Goal: Information Seeking & Learning: Learn about a topic

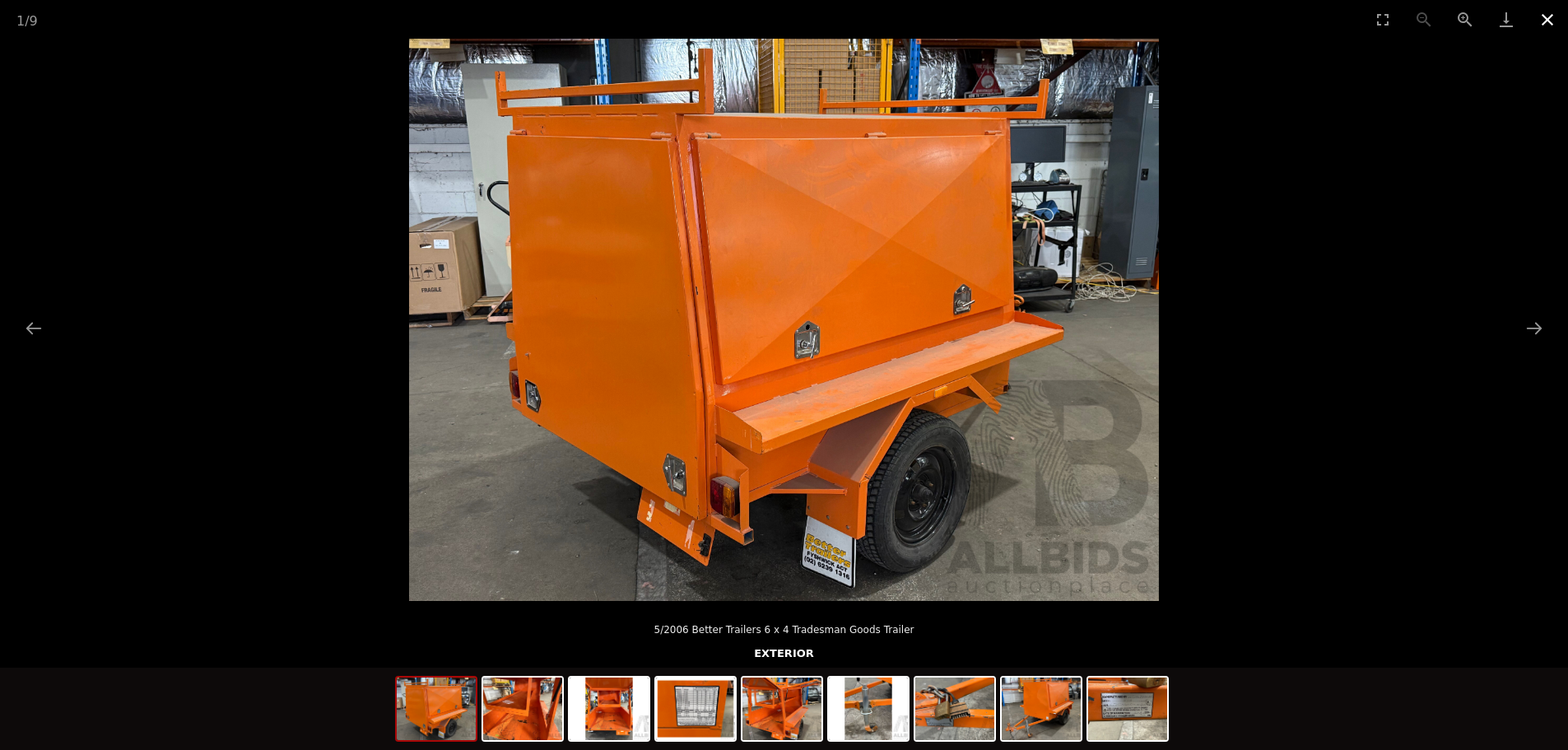
click at [1547, 17] on button "Close gallery" at bounding box center [1548, 19] width 41 height 39
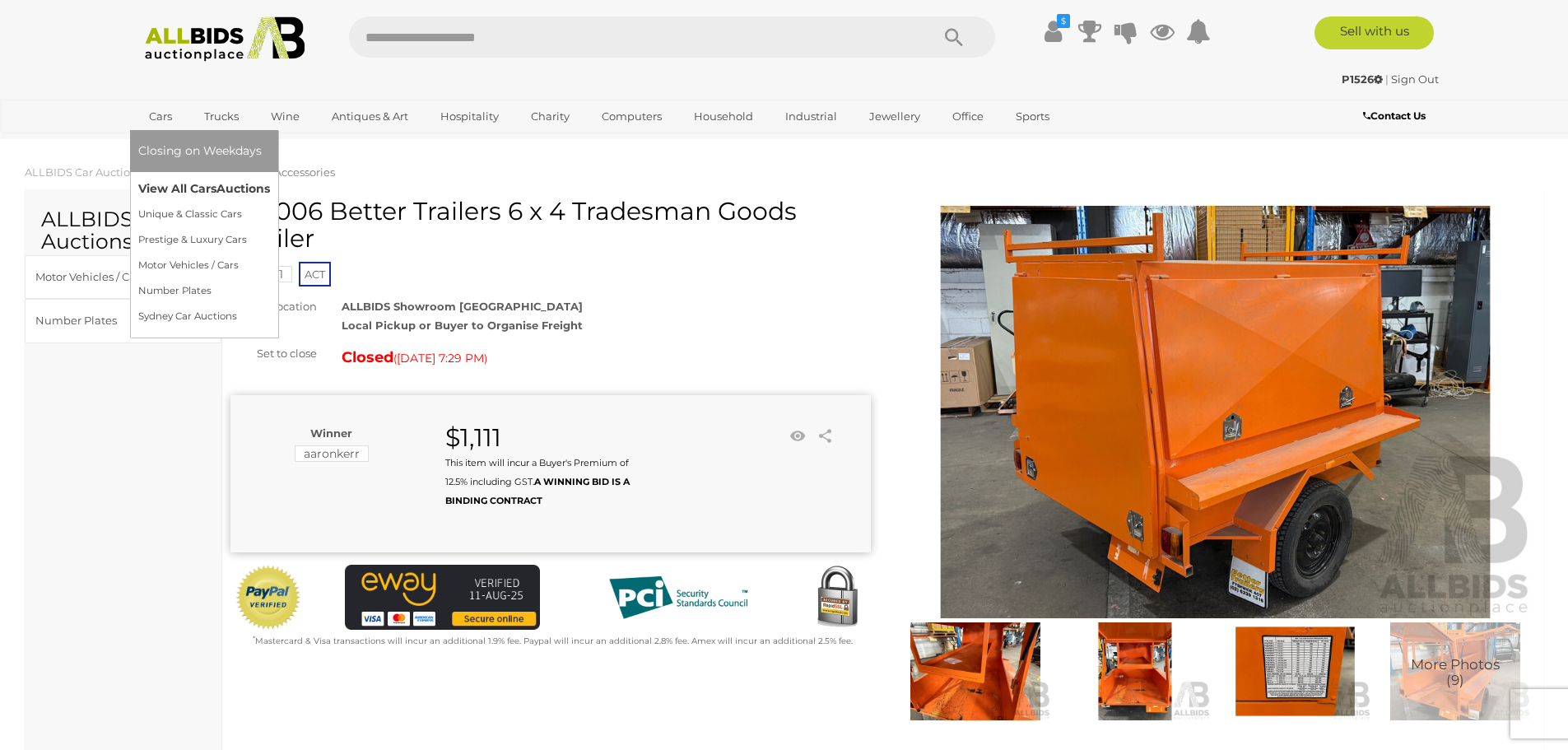
click at [183, 181] on link "View All Cars Auctions" at bounding box center [204, 189] width 132 height 25
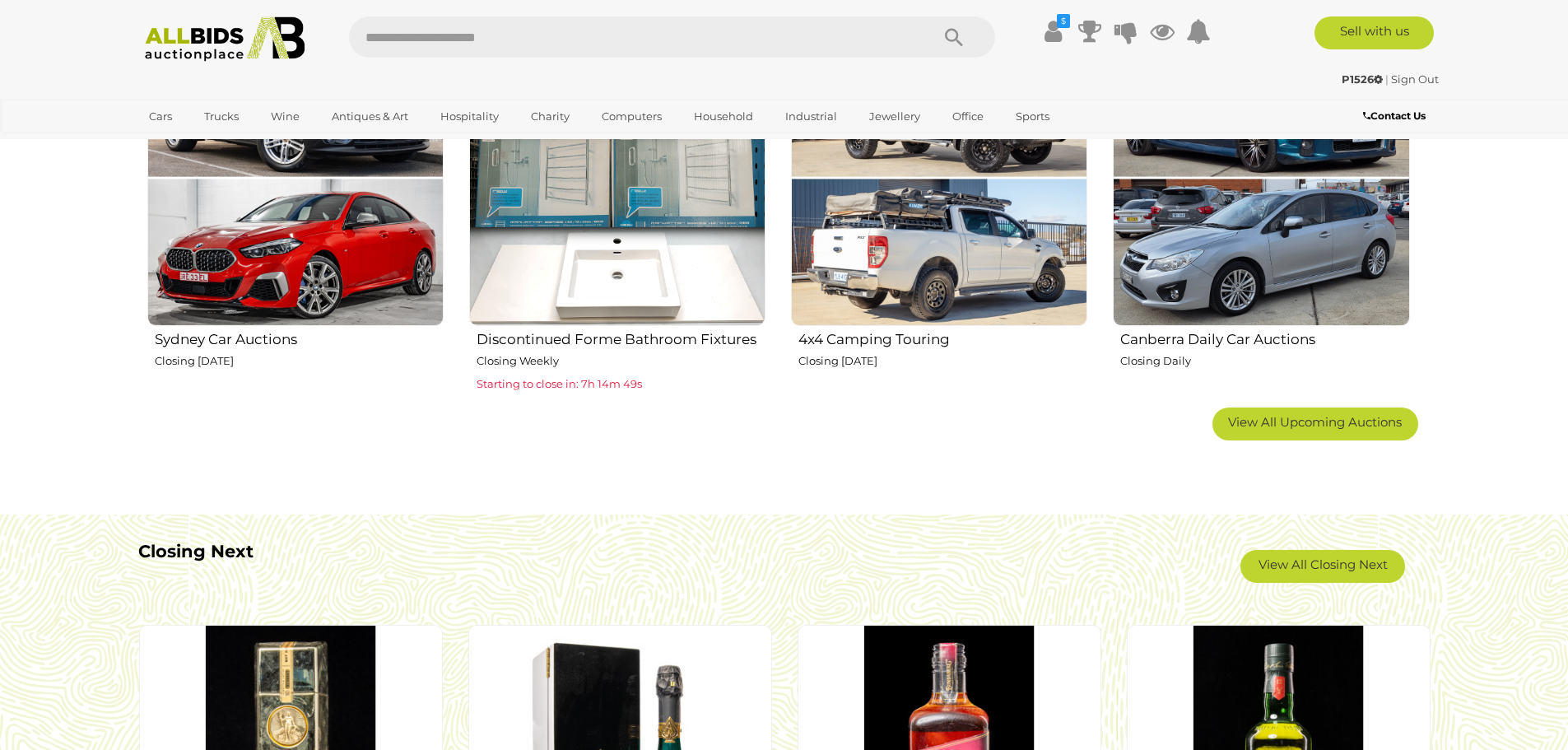
scroll to position [1236, 0]
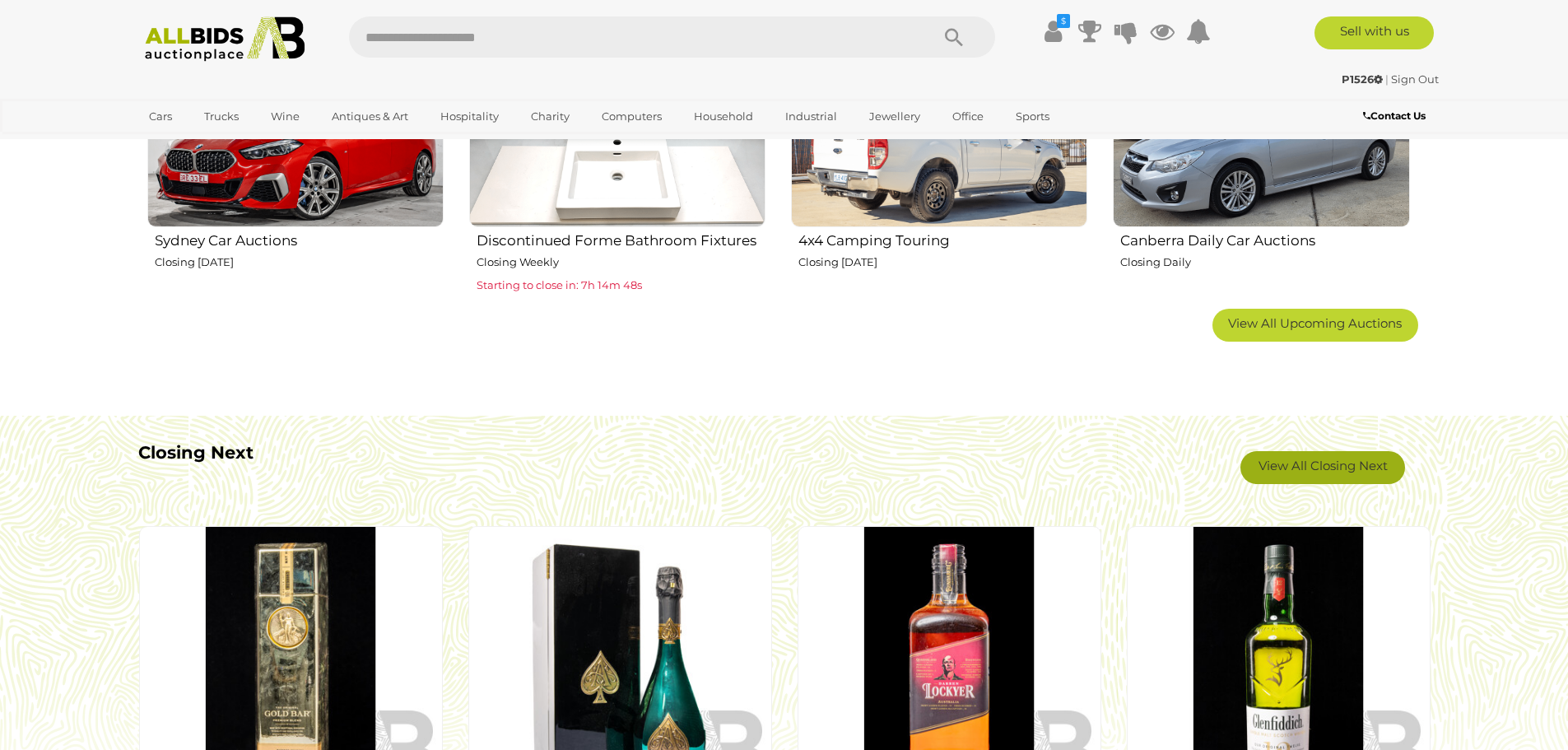
click at [1286, 471] on link "View All Closing Next" at bounding box center [1323, 468] width 165 height 33
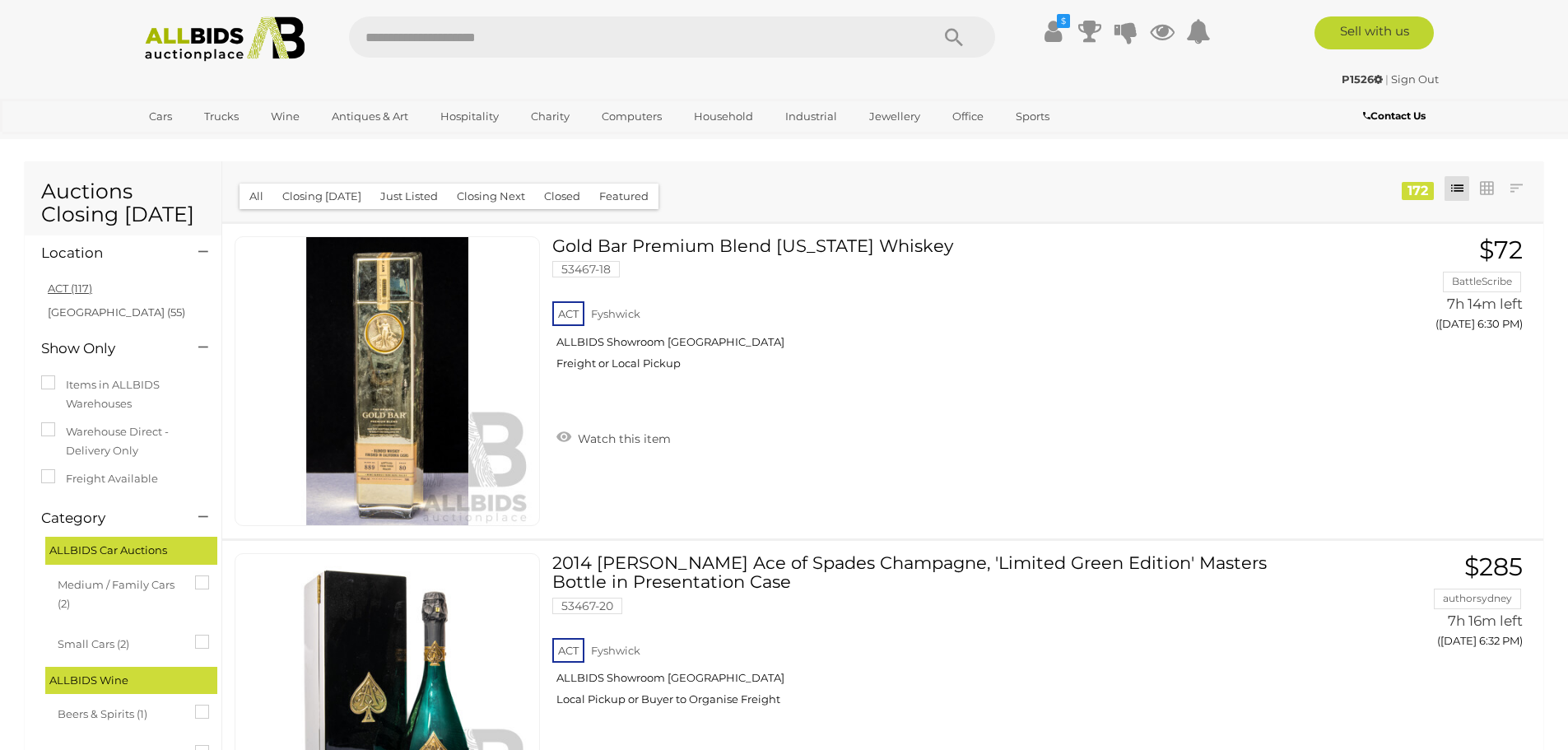
click at [69, 290] on link "ACT (117)" at bounding box center [69, 288] width 44 height 13
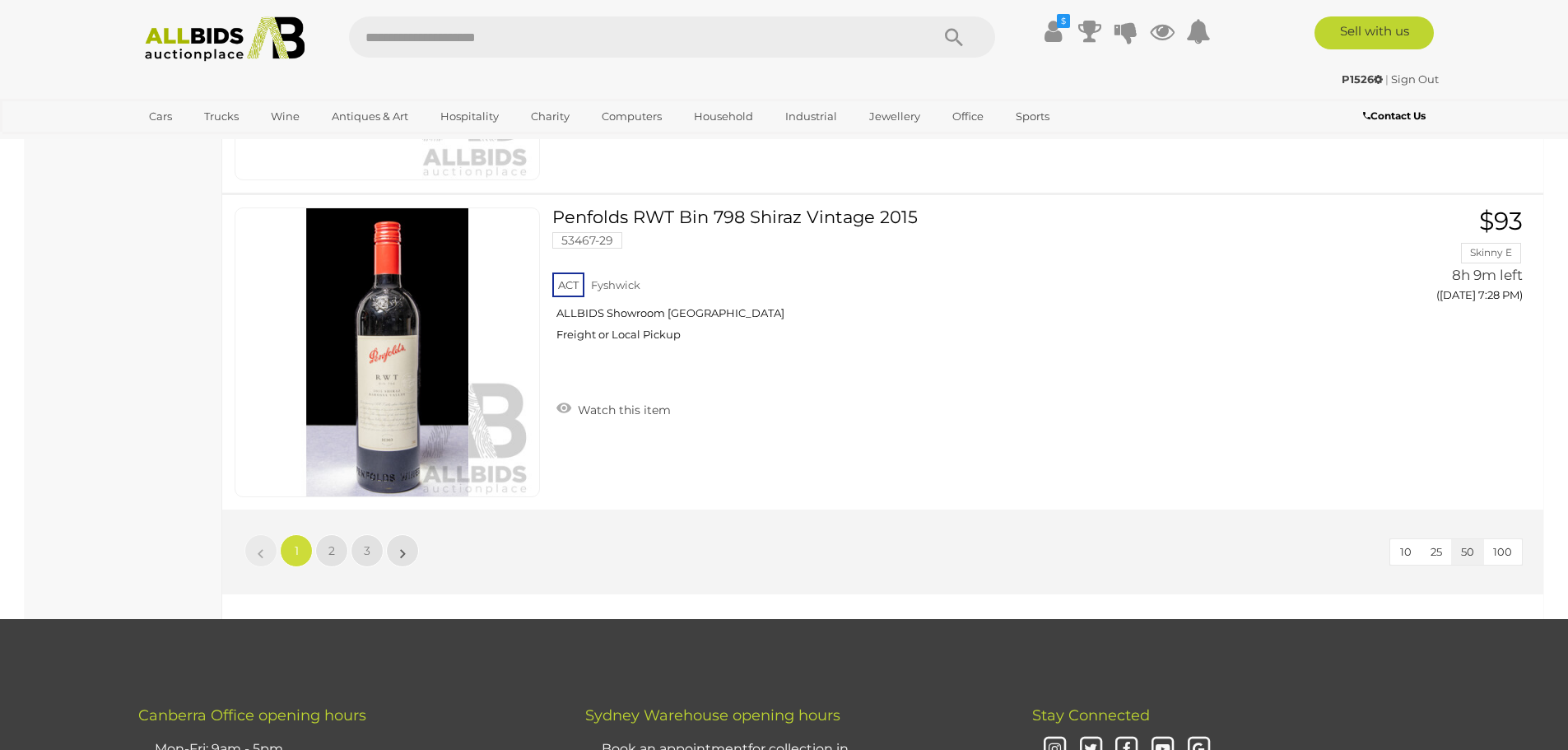
scroll to position [15728, 0]
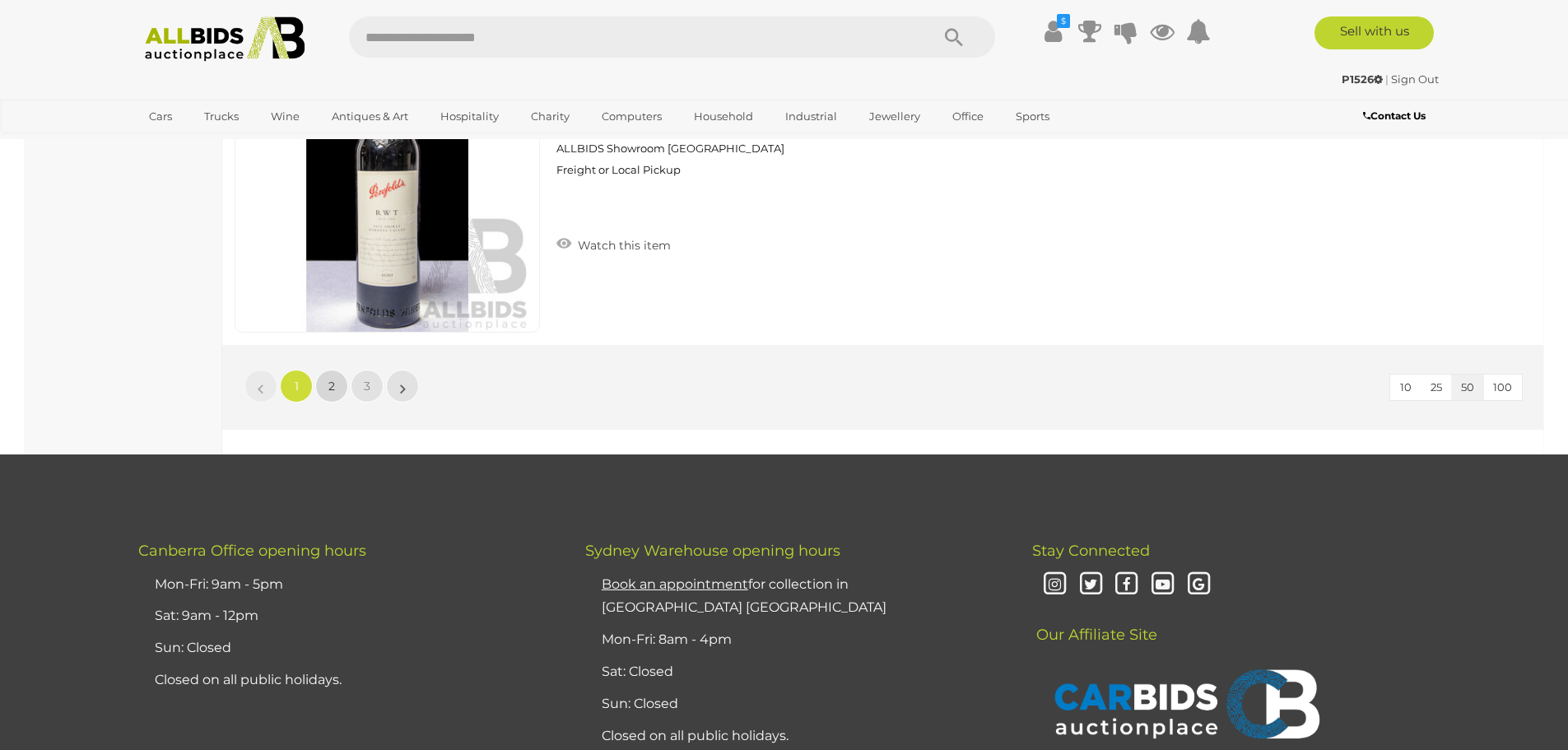
click at [337, 389] on link "2" at bounding box center [332, 386] width 33 height 33
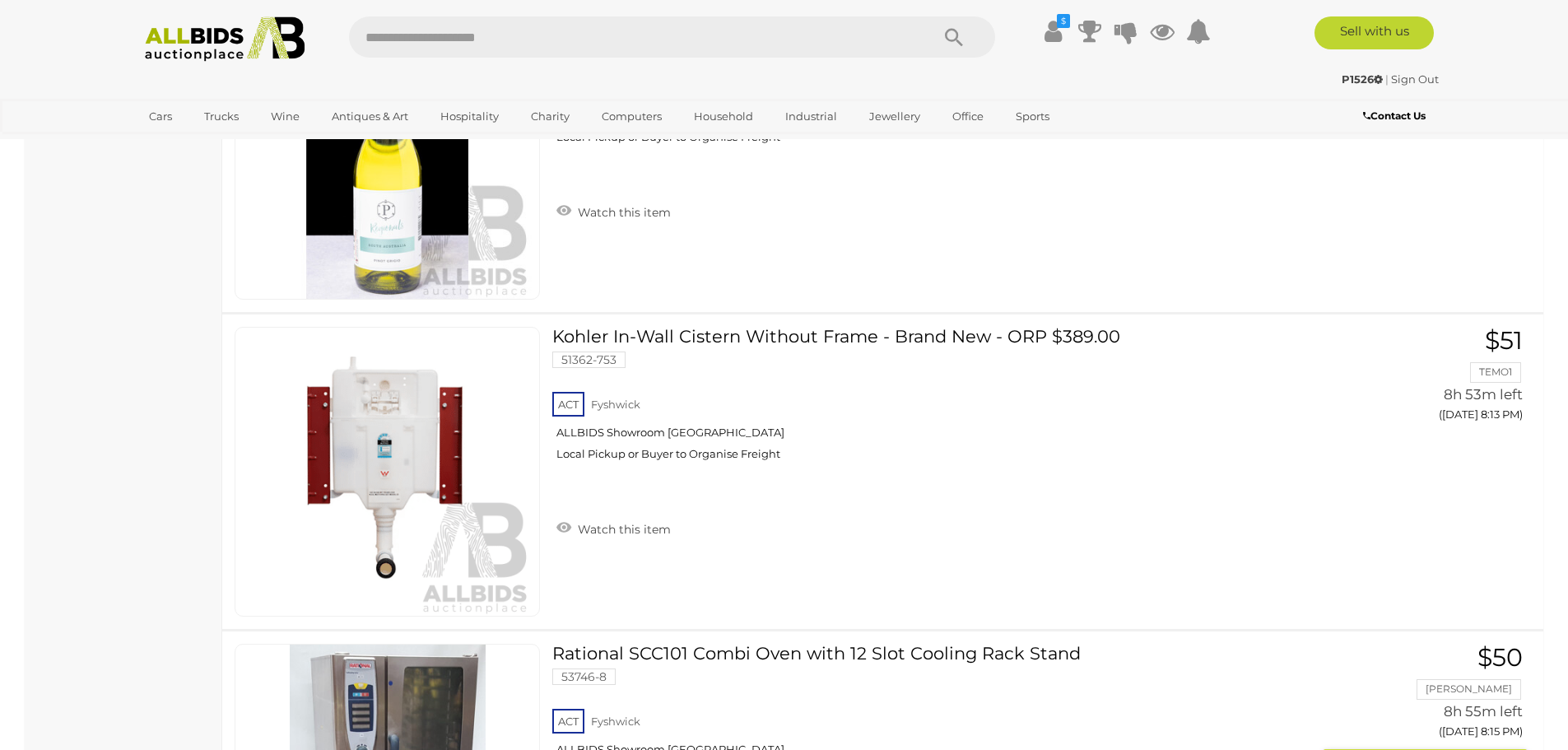
scroll to position [15127, 0]
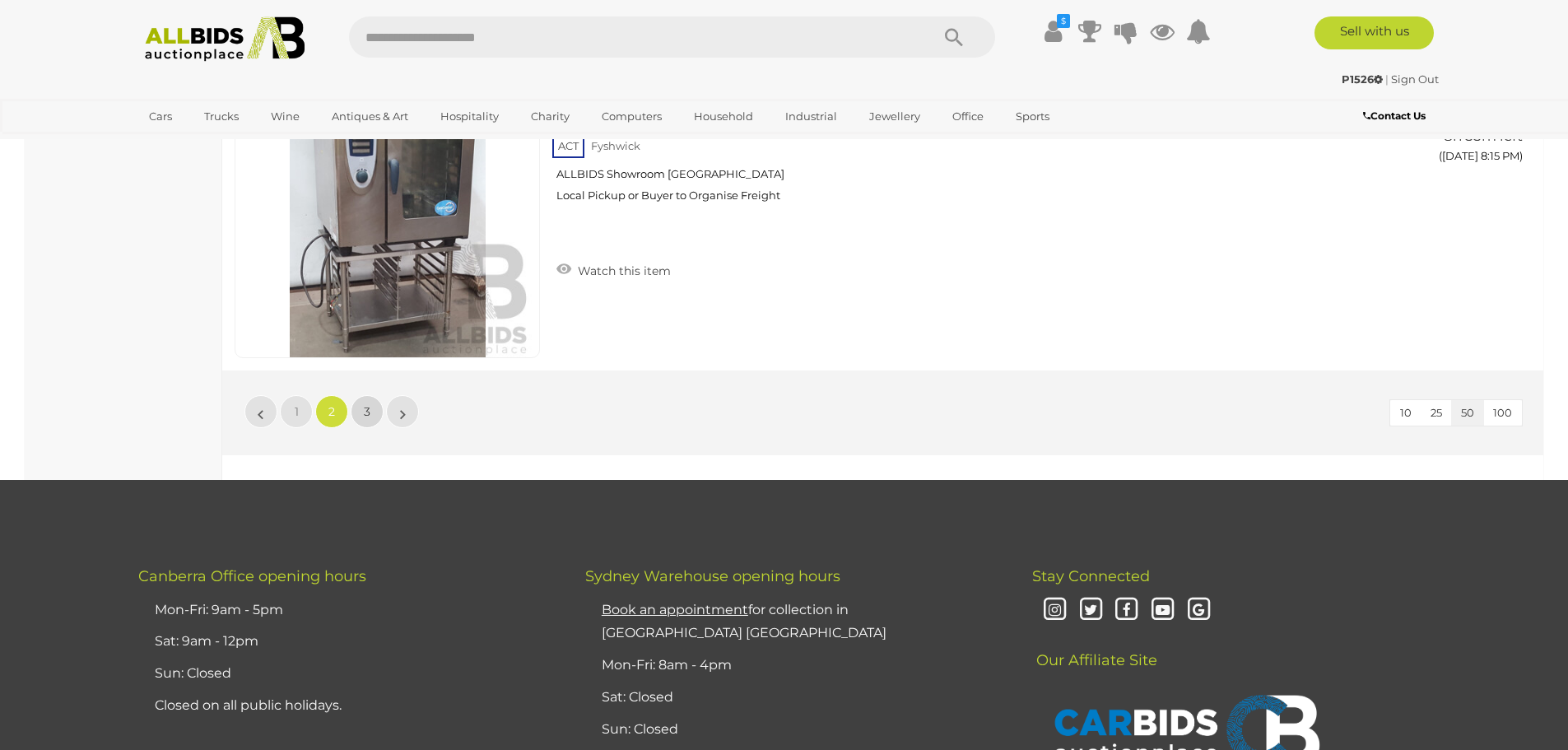
click at [370, 407] on span "3" at bounding box center [367, 412] width 6 height 14
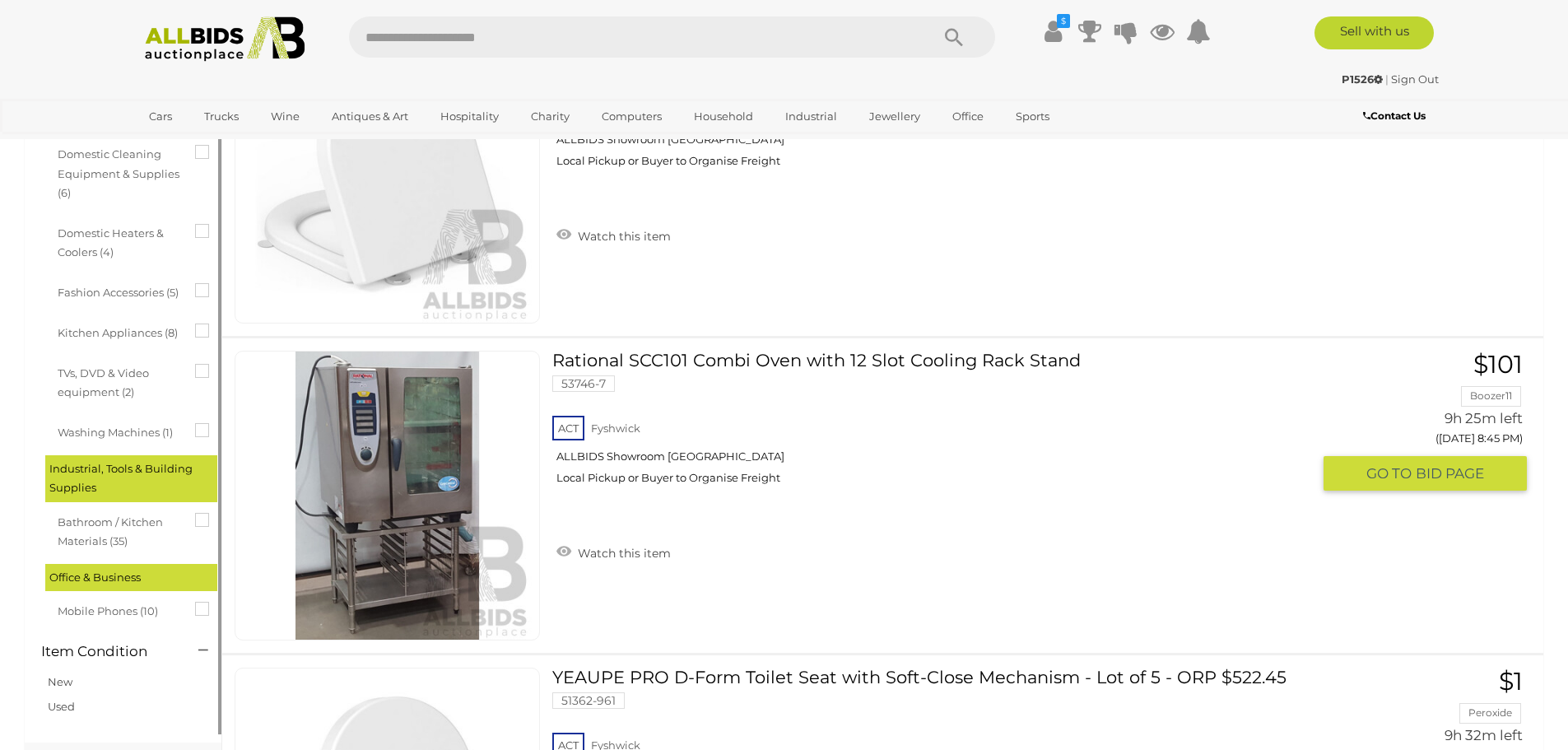
scroll to position [1786, 0]
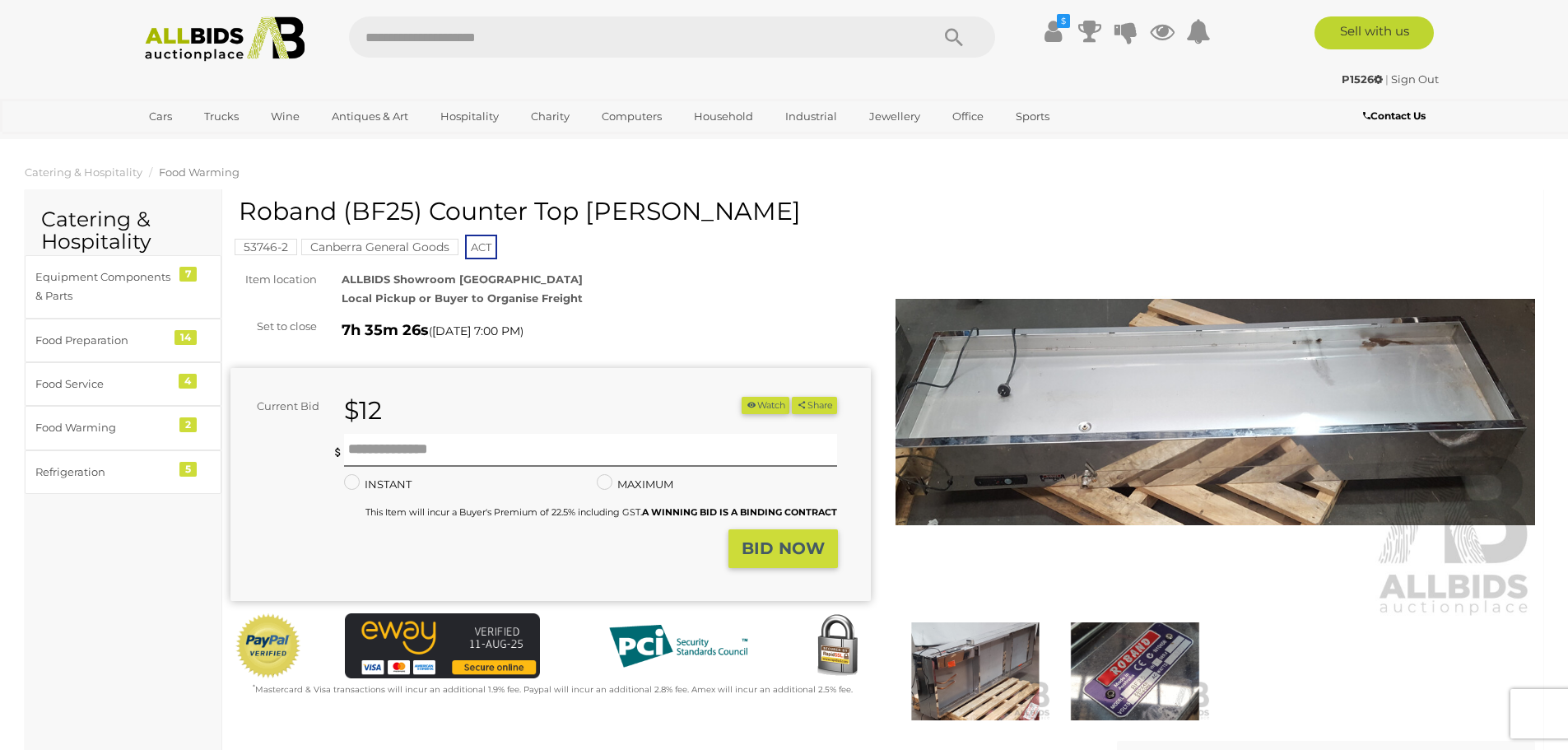
click at [1228, 419] on img at bounding box center [1216, 412] width 640 height 413
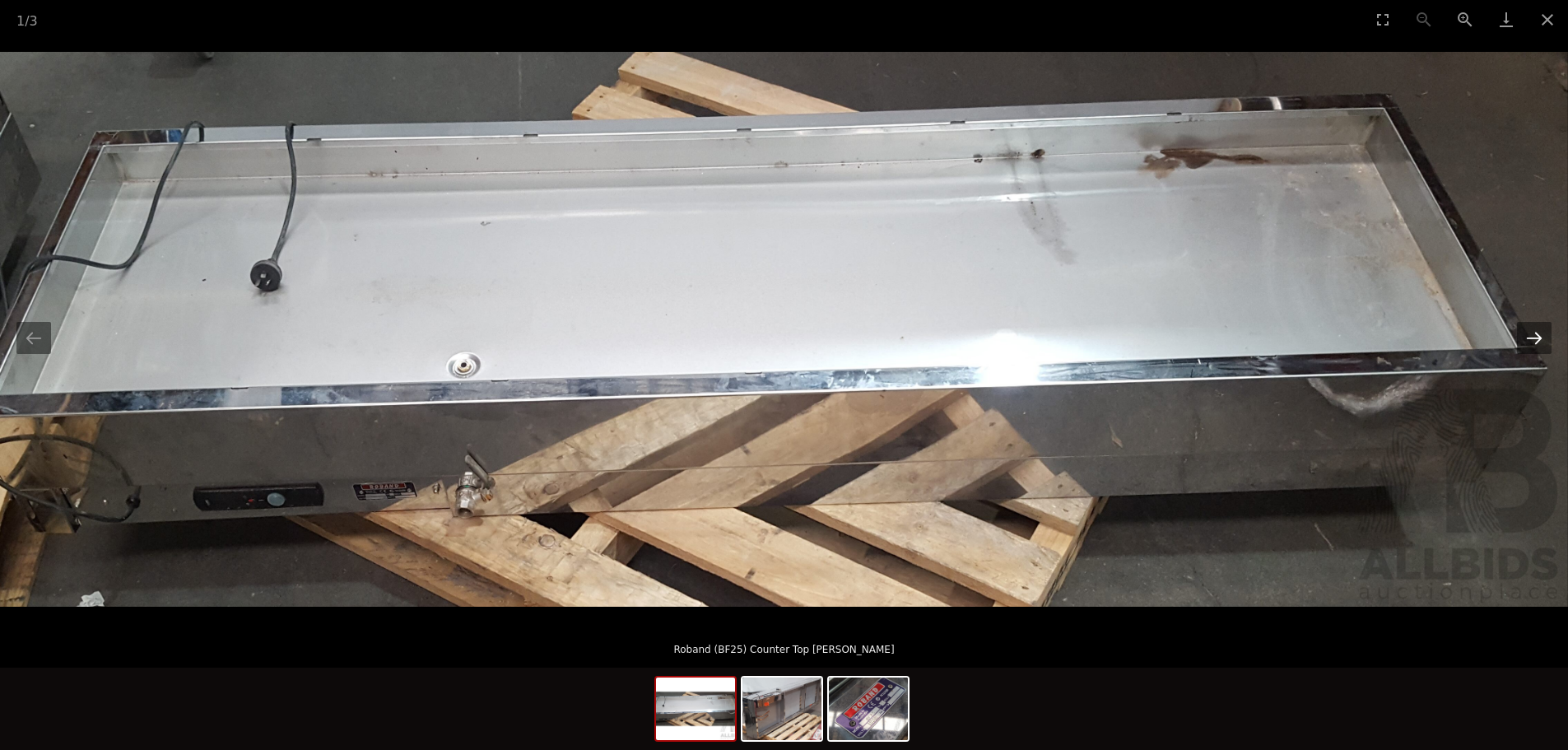
click at [1538, 335] on button "Next slide" at bounding box center [1535, 338] width 34 height 32
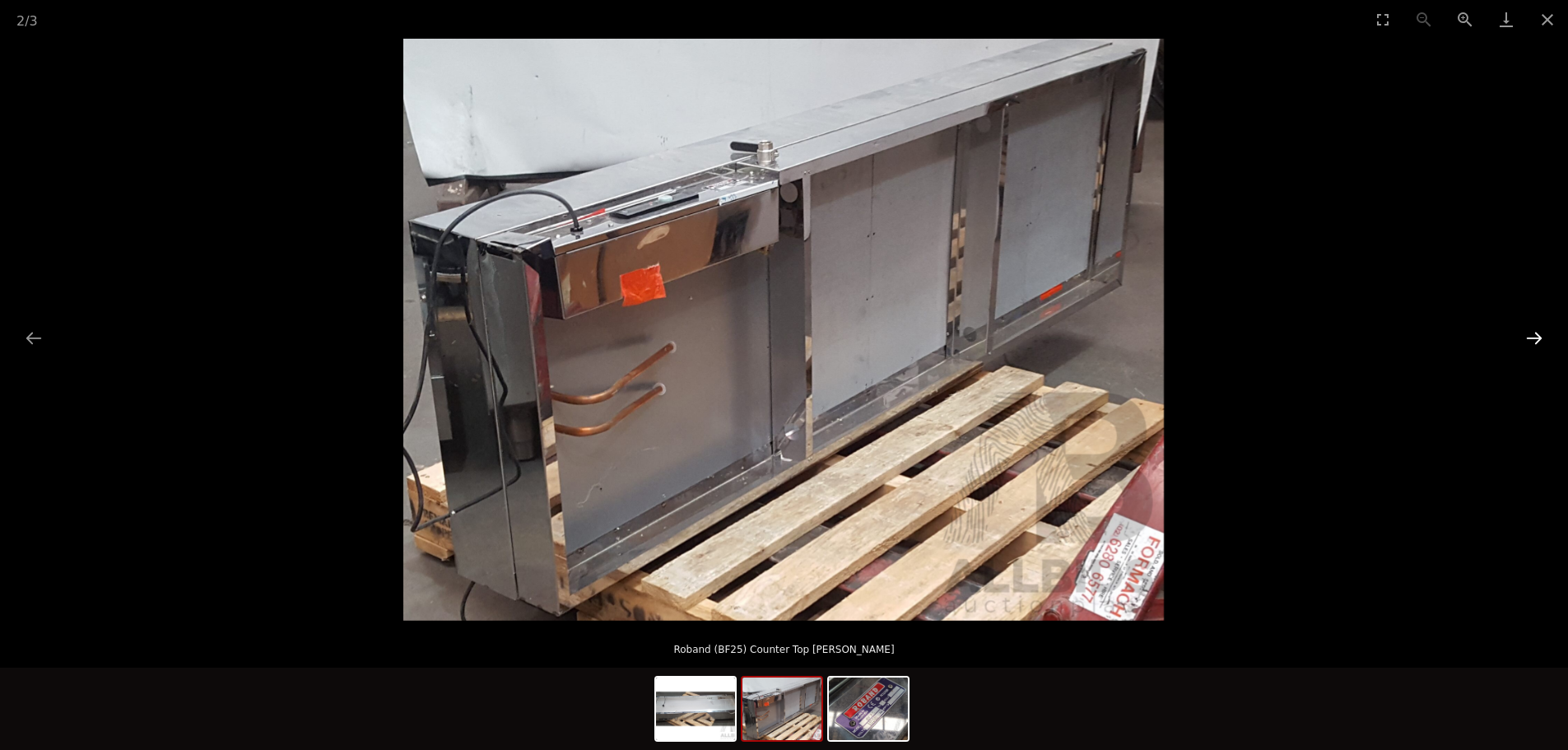
click at [1535, 337] on button "Next slide" at bounding box center [1535, 338] width 34 height 32
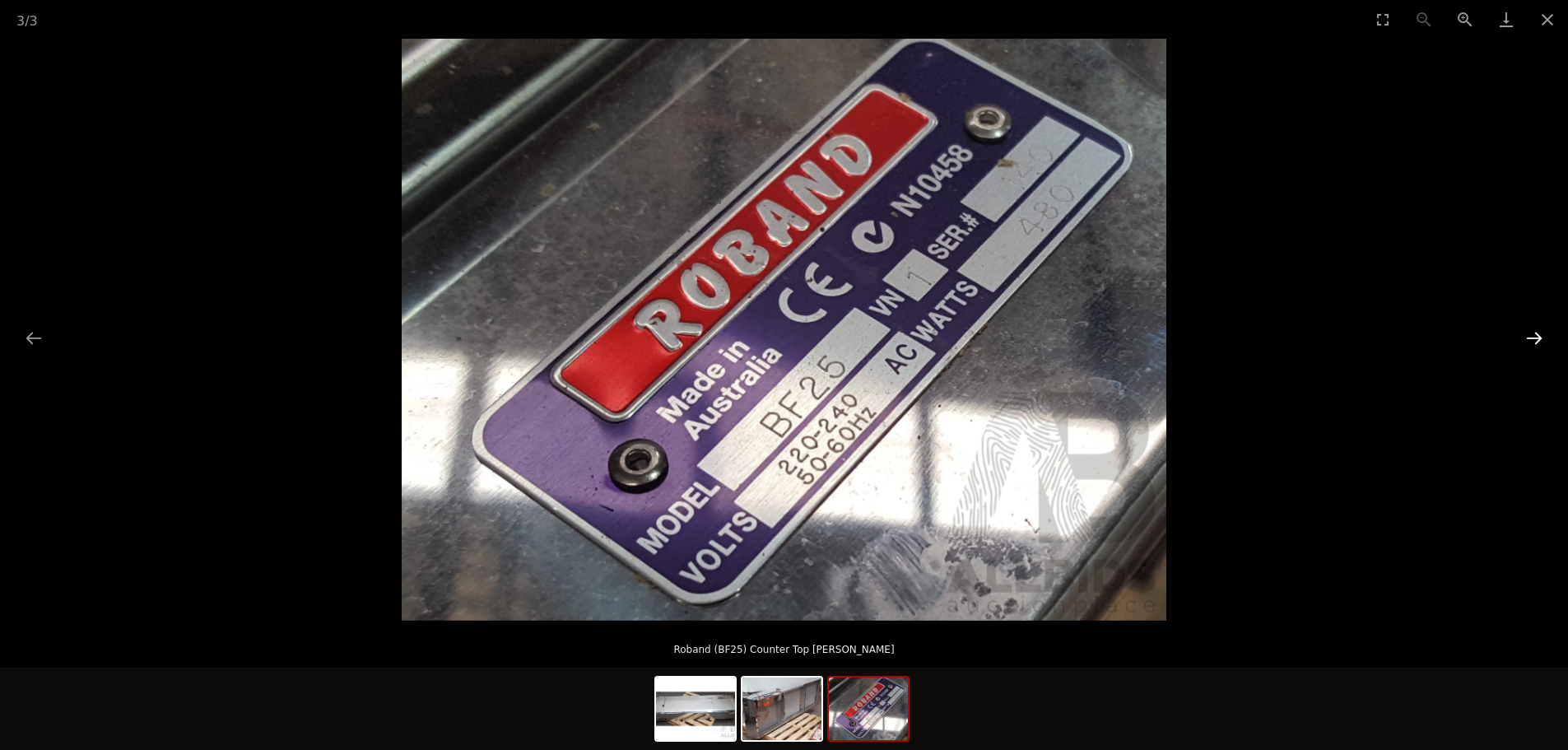
click at [1535, 337] on button "Next slide" at bounding box center [1535, 338] width 34 height 32
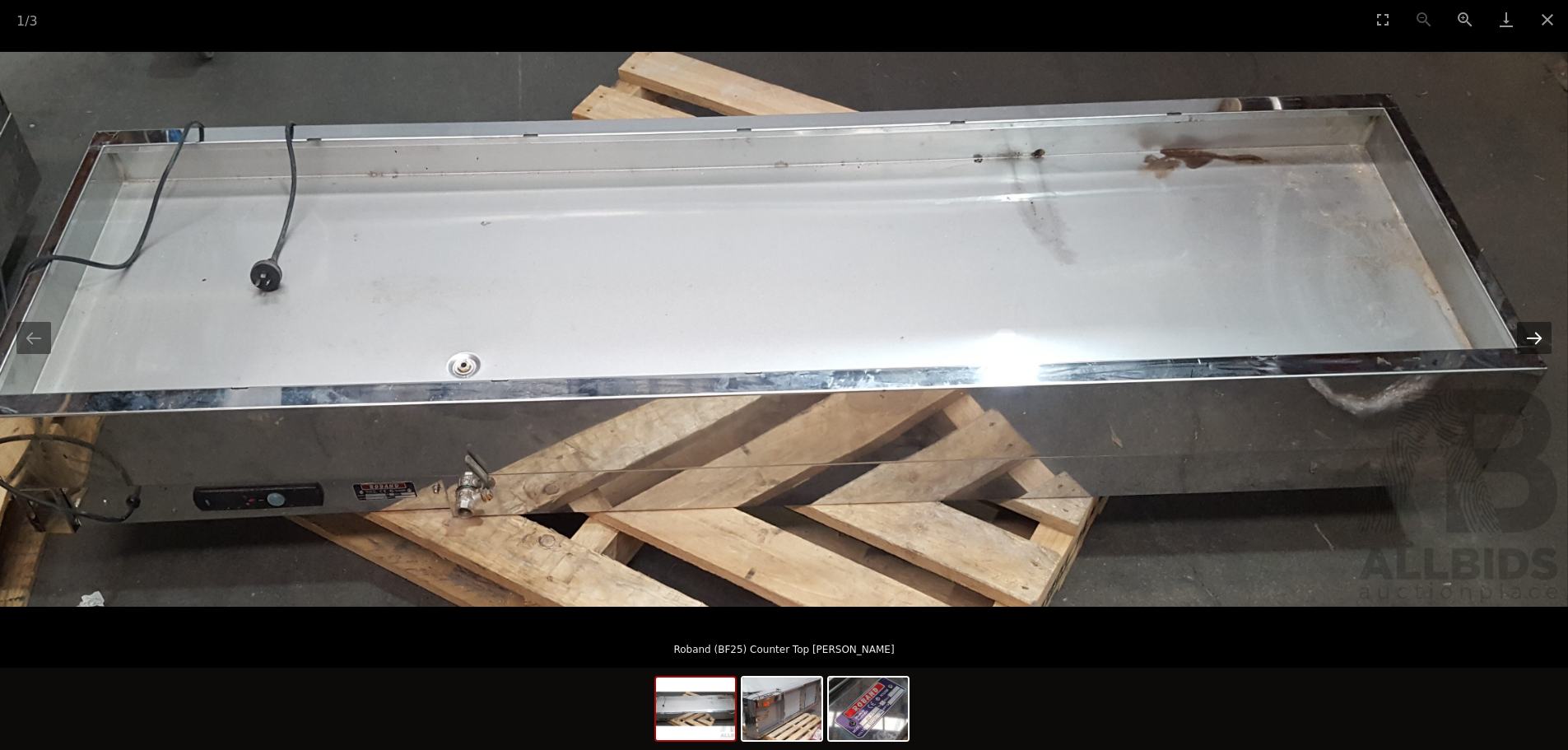
click at [1535, 337] on button "Next slide" at bounding box center [1535, 338] width 34 height 32
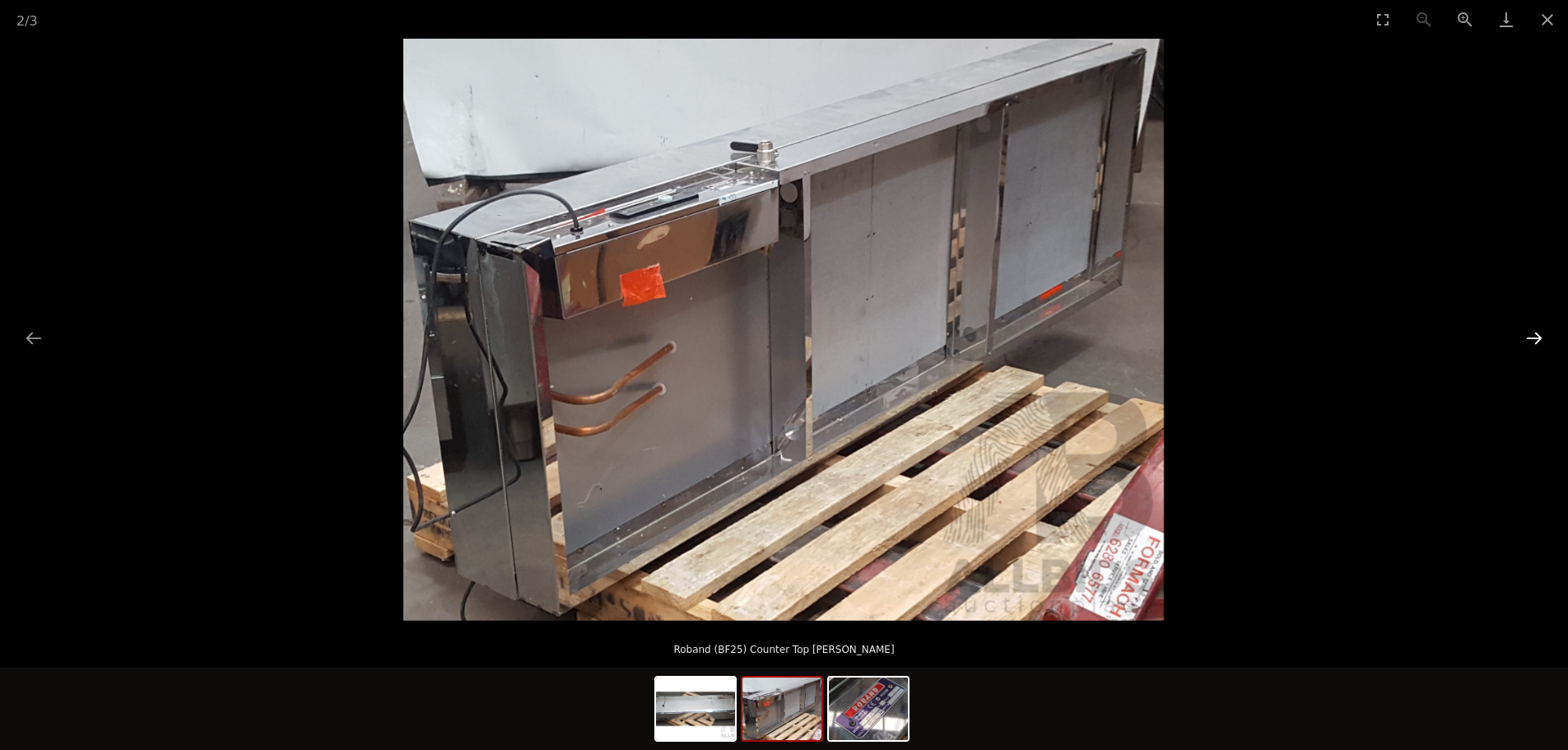
click at [1535, 337] on button "Next slide" at bounding box center [1535, 338] width 34 height 32
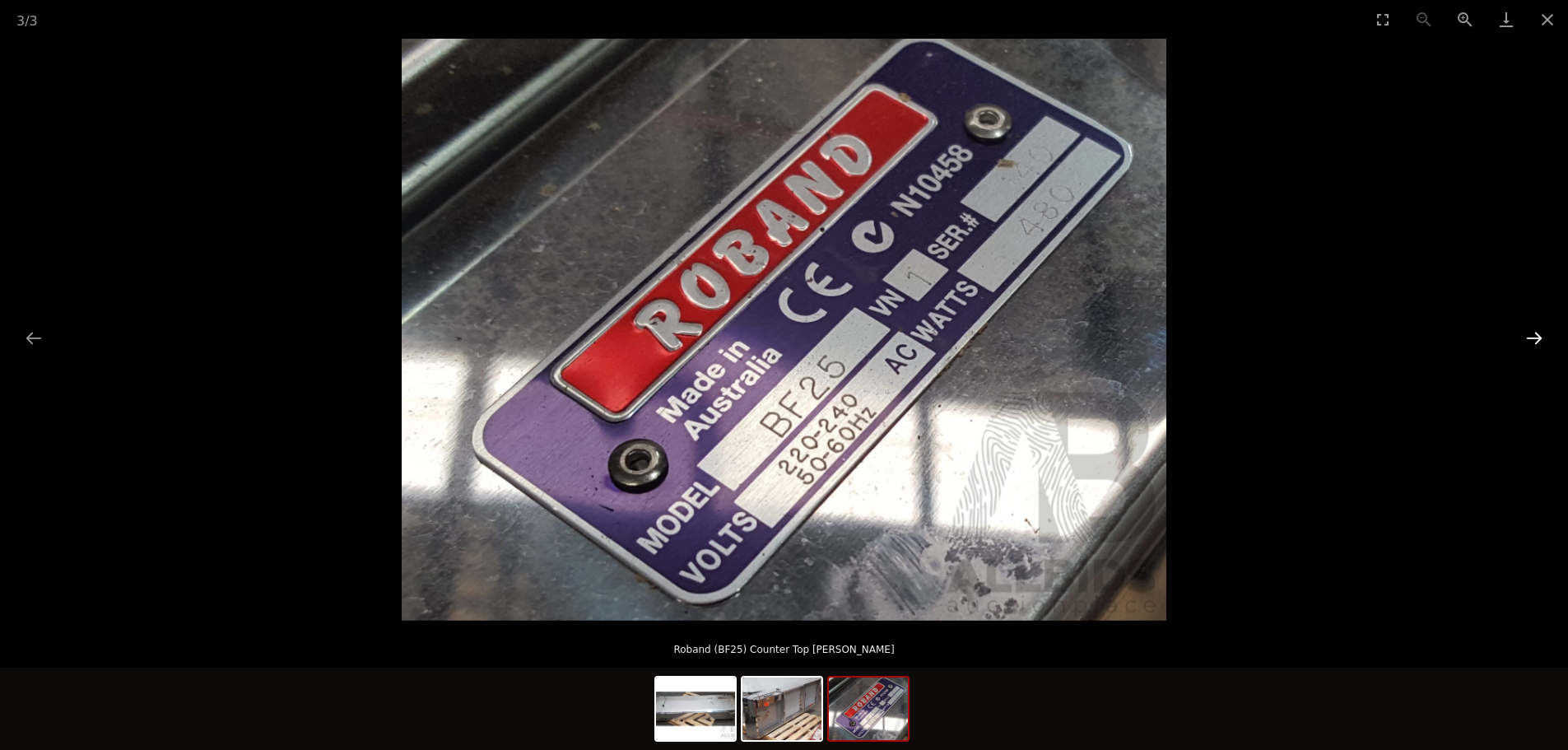
click at [1535, 338] on button "Next slide" at bounding box center [1535, 338] width 34 height 32
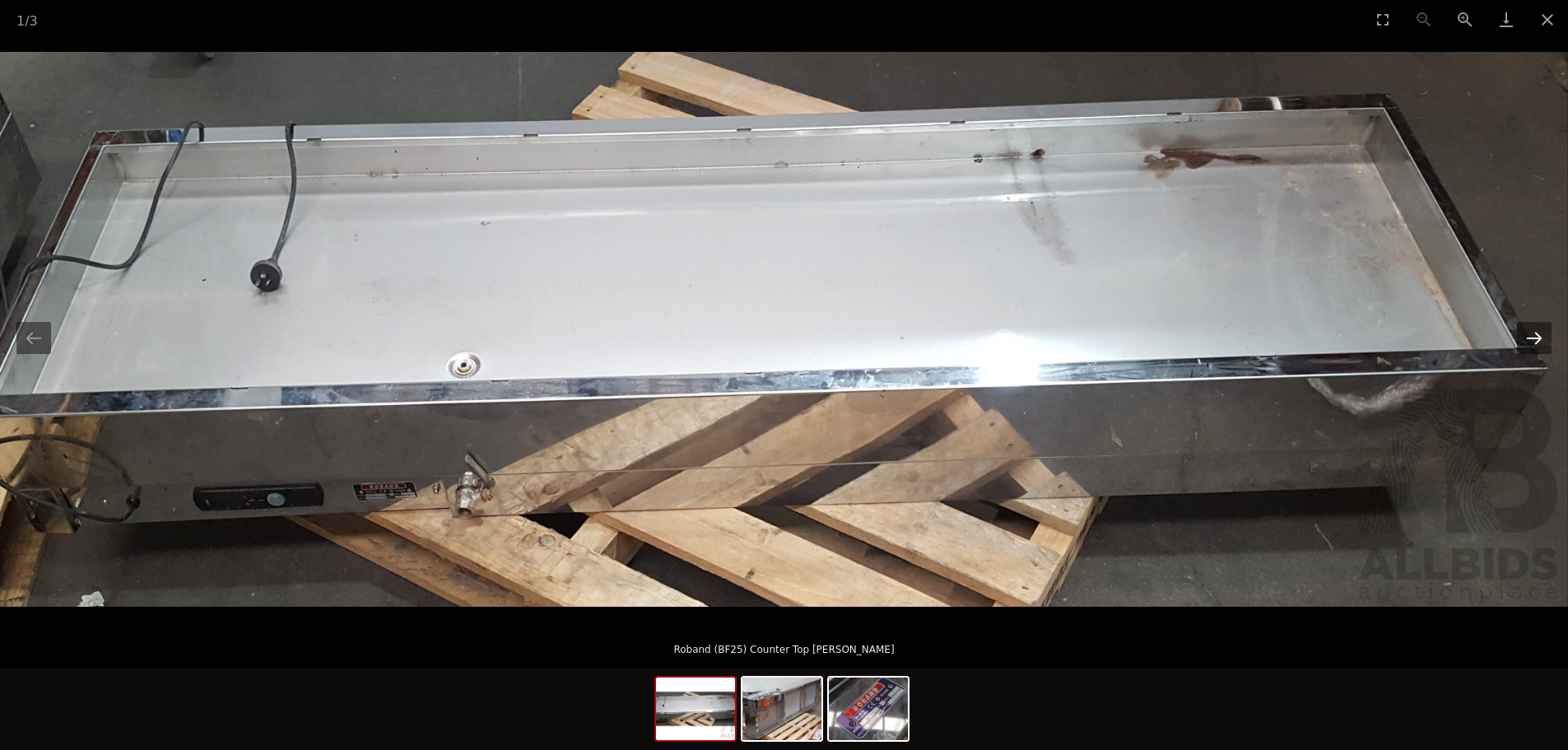
click at [1534, 337] on button "Next slide" at bounding box center [1535, 338] width 34 height 32
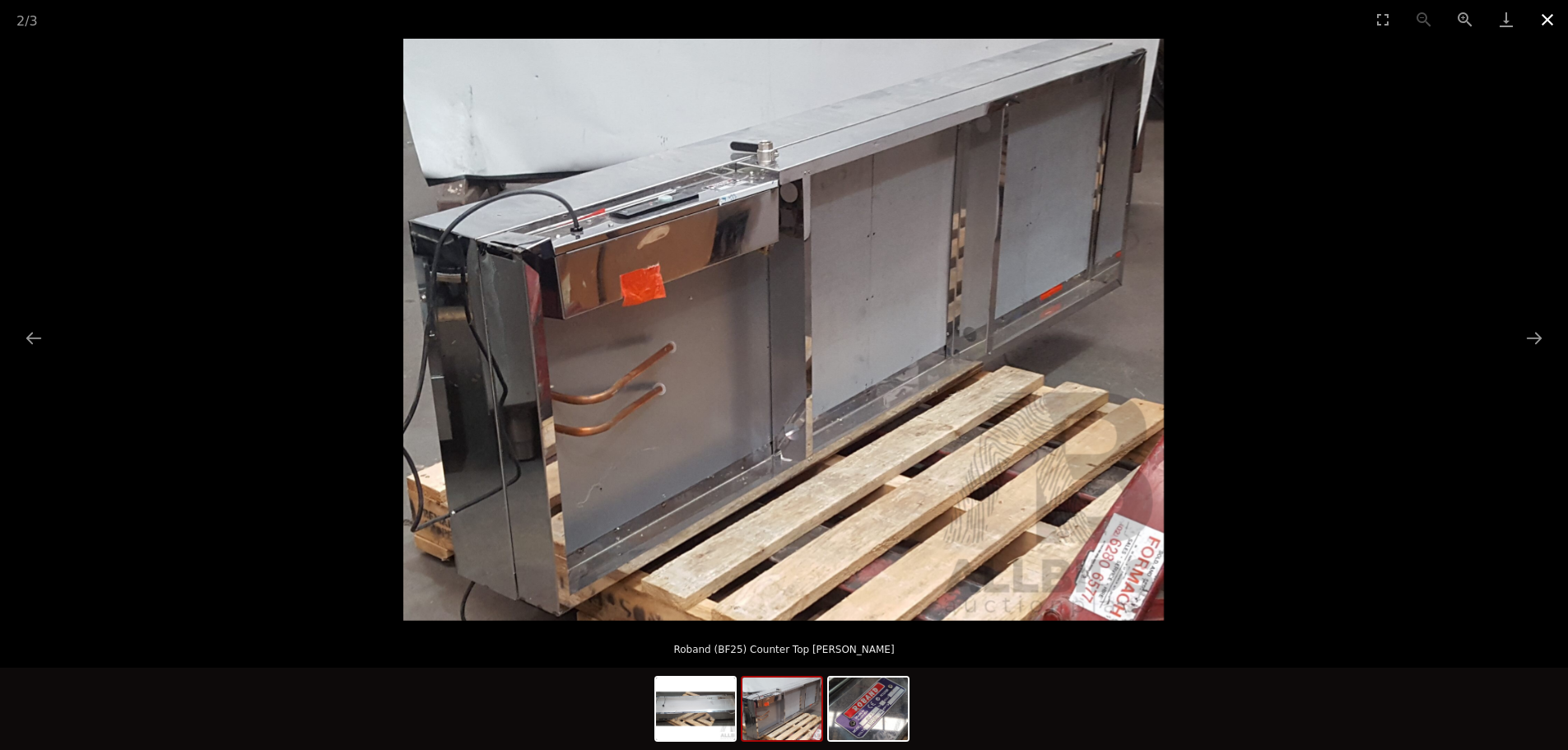
click at [1548, 22] on button "Close gallery" at bounding box center [1548, 19] width 41 height 39
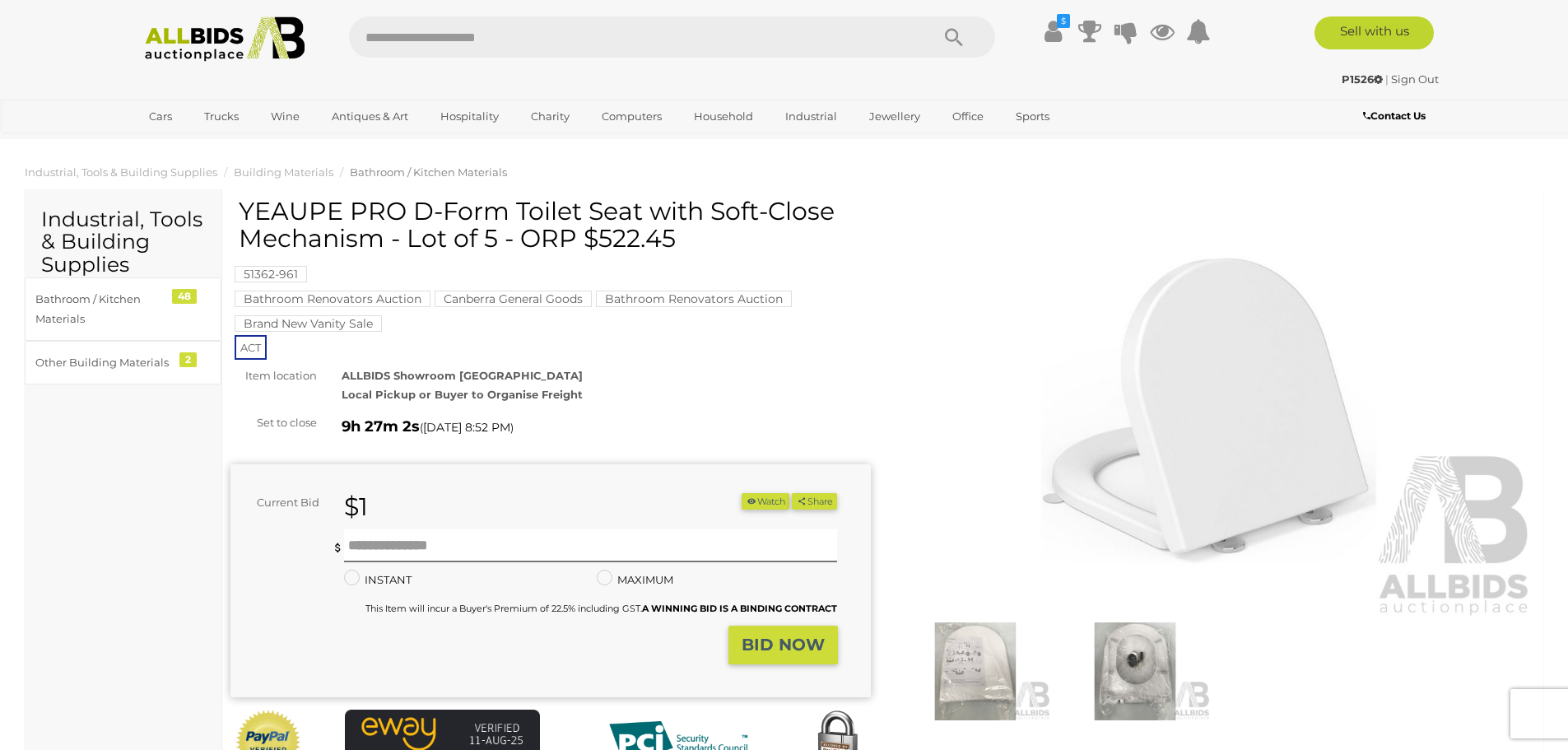
scroll to position [412, 0]
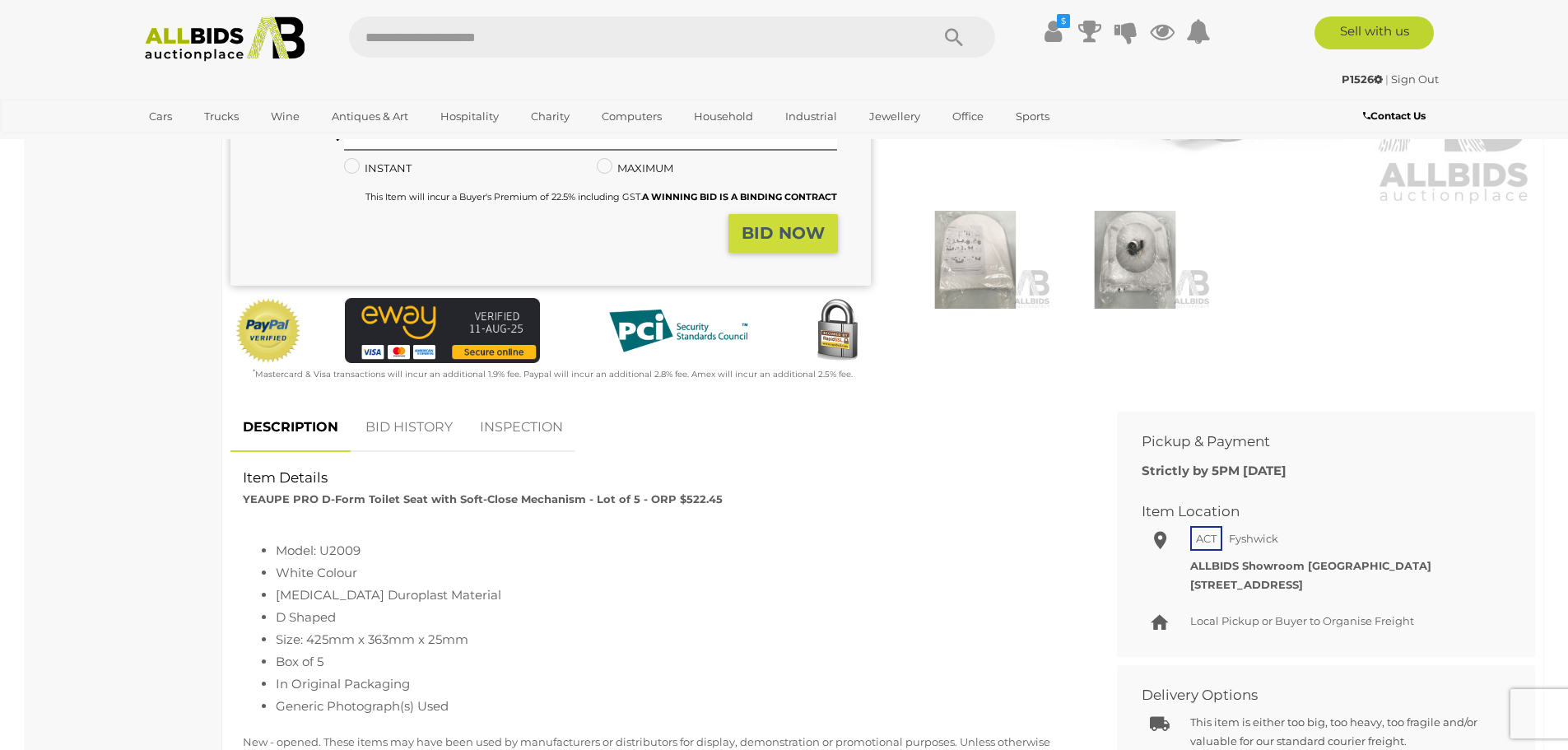
click at [390, 414] on link "BID HISTORY" at bounding box center [409, 428] width 112 height 49
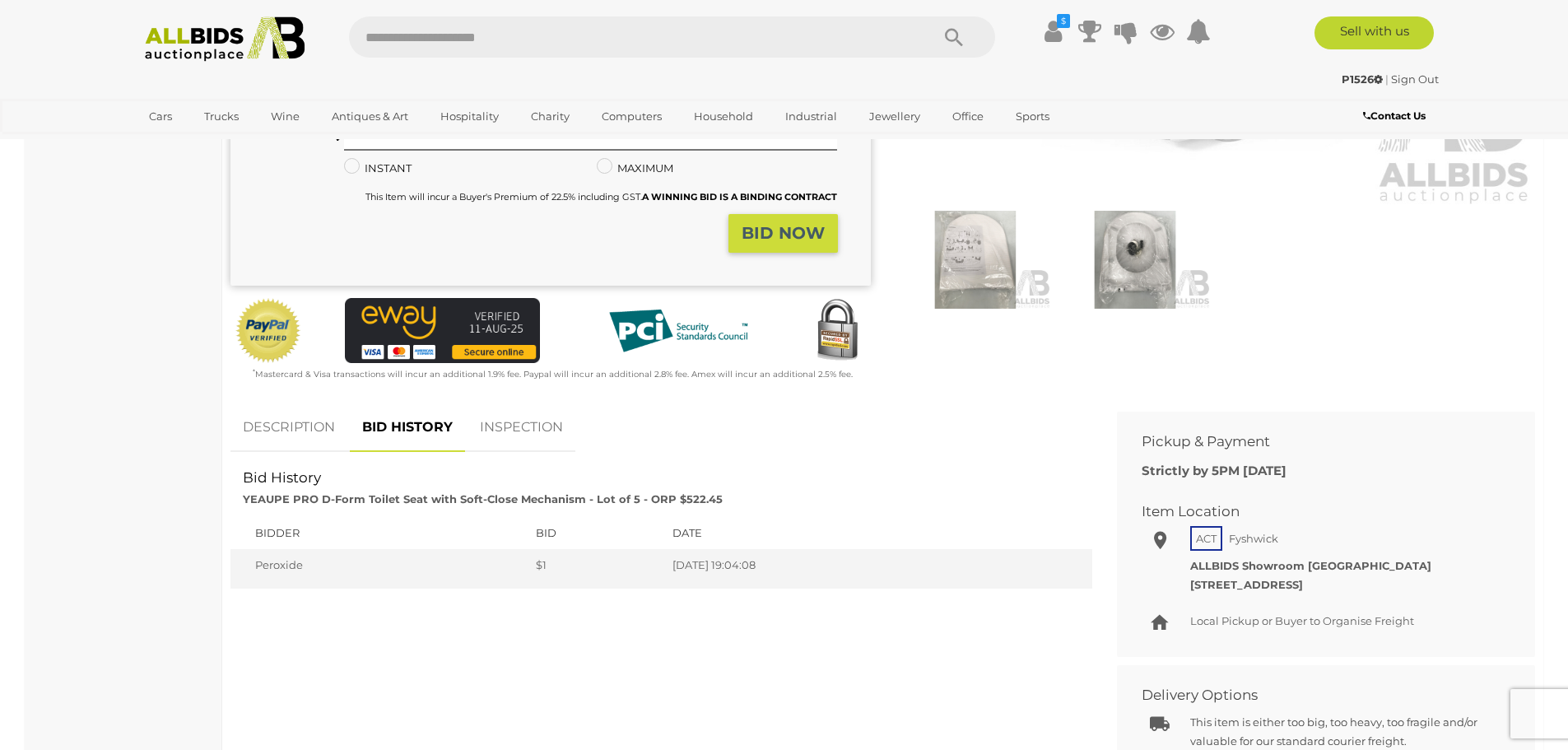
scroll to position [0, 0]
